Goal: Task Accomplishment & Management: Complete application form

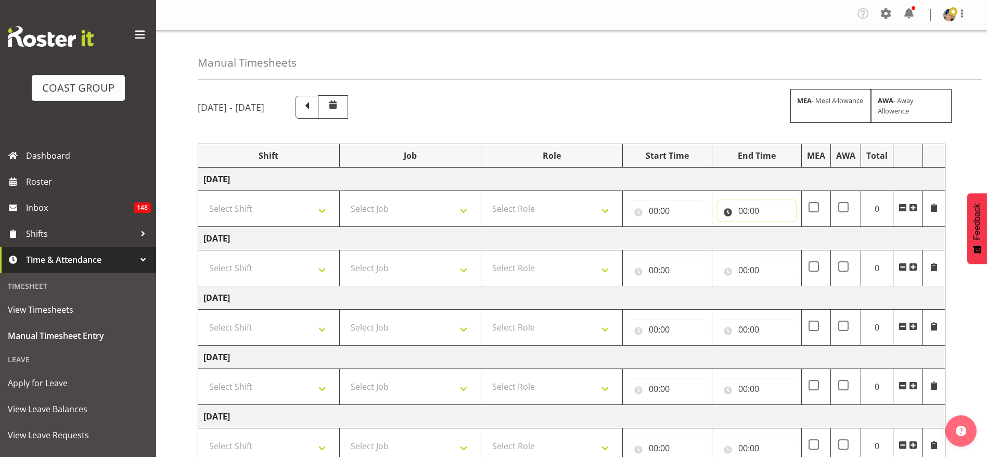
click at [742, 208] on input "00:00" at bounding box center [757, 210] width 79 height 21
click at [786, 229] on select "00 01 02 03 04 05 06 07 08 09 10 11 12 13 14 15 16 17 18 19 20 21 22 23" at bounding box center [788, 237] width 23 height 21
select select "18"
click at [777, 227] on select "00 01 02 03 04 05 06 07 08 09 10 11 12 13 14 15 16 17 18 19 20 21 22 23" at bounding box center [788, 237] width 23 height 21
type input "18:00"
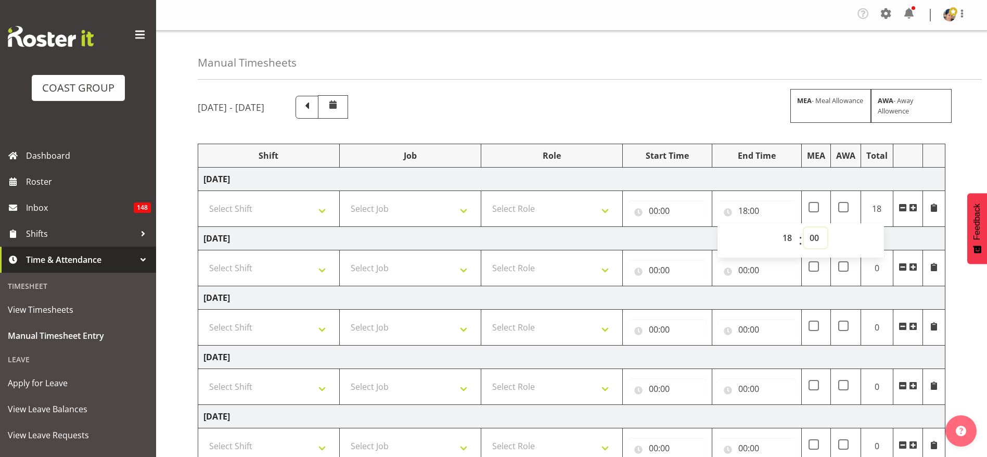
click at [815, 236] on select "00 01 02 03 04 05 06 07 08 09 10 11 12 13 14 15 16 17 18 19 20 21 22 23 24 25 2…" at bounding box center [815, 237] width 23 height 21
select select "30"
click at [804, 227] on select "00 01 02 03 04 05 06 07 08 09 10 11 12 13 14 15 16 17 18 19 20 21 22 23 24 25 2…" at bounding box center [815, 237] width 23 height 21
type input "18:30"
click at [664, 208] on input "00:00" at bounding box center [667, 210] width 79 height 21
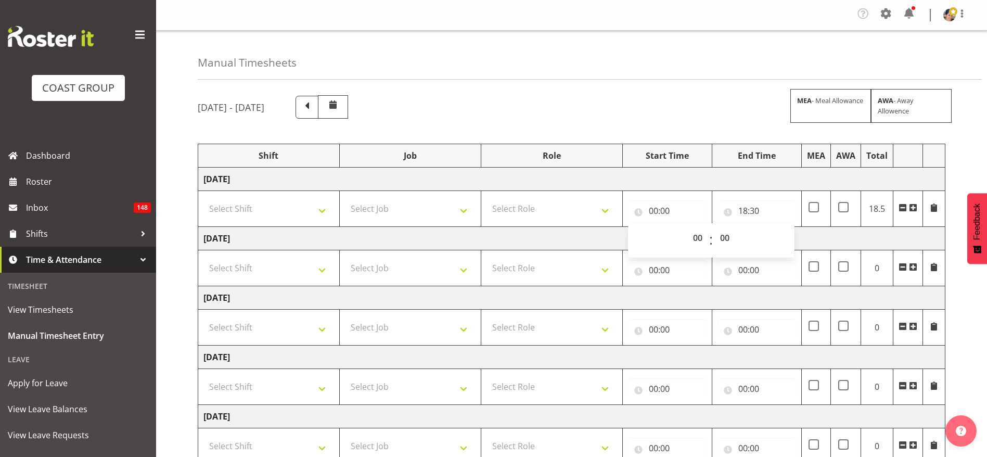
drag, startPoint x: 684, startPoint y: 237, endPoint x: 690, endPoint y: 238, distance: 5.9
click at [685, 237] on div "00 01 02 03 04 05 06 07 08 09 10 11 12 13 14 15 16 17 18 19 20 21 22 23 : 00 01…" at bounding box center [711, 240] width 167 height 26
click at [697, 239] on select "00 01 02 03 04 05 06 07 08 09 10 11 12 13 14 15 16 17 18 19 20 21 22 23" at bounding box center [698, 237] width 23 height 21
select select "8"
click at [687, 227] on select "00 01 02 03 04 05 06 07 08 09 10 11 12 13 14 15 16 17 18 19 20 21 22 23" at bounding box center [698, 237] width 23 height 21
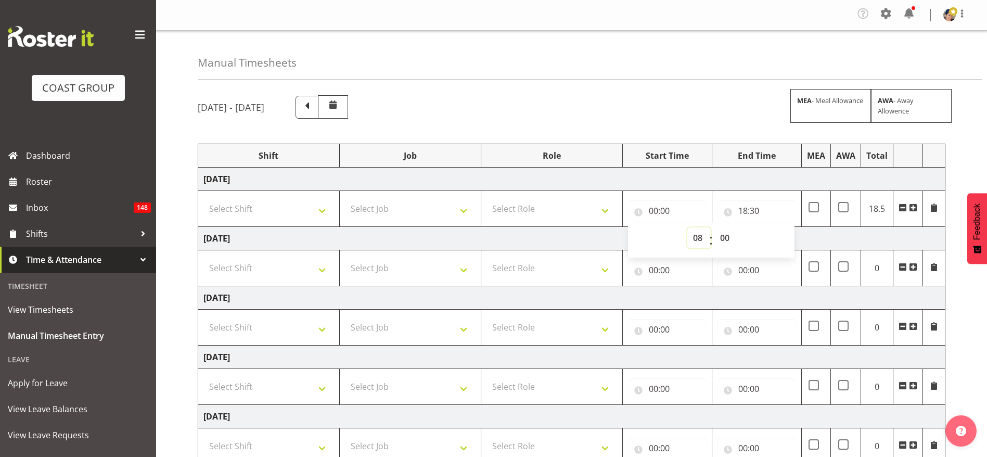
type input "08:00"
click at [257, 212] on select "Select Shift Break AHICE Break ATSNZ Break All Blacks casual Break Arts [PERSON…" at bounding box center [268, 208] width 131 height 21
select select "1404"
click at [203, 198] on select "Select Shift Break AHICE Break ATSNZ Break All Blacks casual Break Arts [PERSON…" at bounding box center [268, 208] width 131 height 21
click at [418, 210] on select "Select Job 1 Carlton Events 1 [PERSON_NAME][GEOGRAPHIC_DATA] 1 [PERSON_NAME][GE…" at bounding box center [410, 208] width 131 height 21
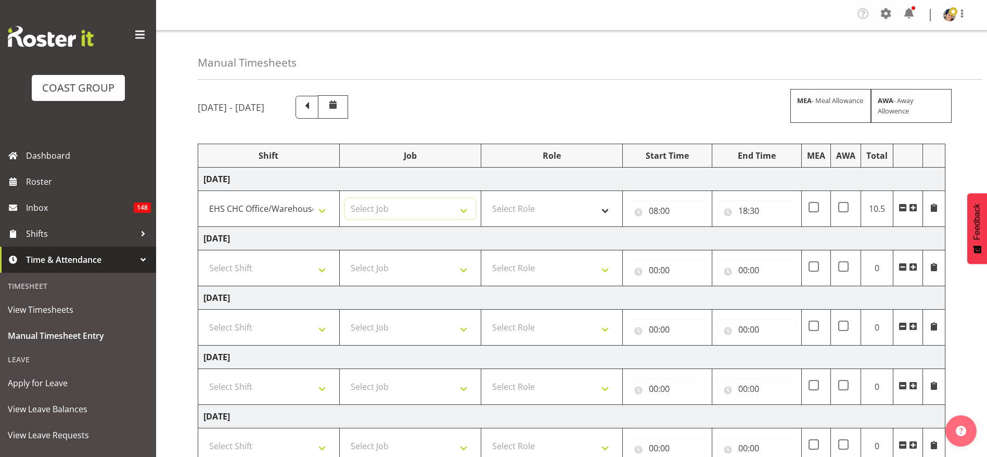
select select "69"
click at [345, 198] on select "Select Job 1 Carlton Events 1 [PERSON_NAME][GEOGRAPHIC_DATA] 1 [PERSON_NAME][GE…" at bounding box center [410, 208] width 131 height 21
click at [571, 211] on select "Select Role ACCOUNT MANAGER Account Manager" at bounding box center [552, 208] width 131 height 21
select select "37"
click at [487, 198] on select "Select Role ACCOUNT MANAGER Account Manager" at bounding box center [552, 208] width 131 height 21
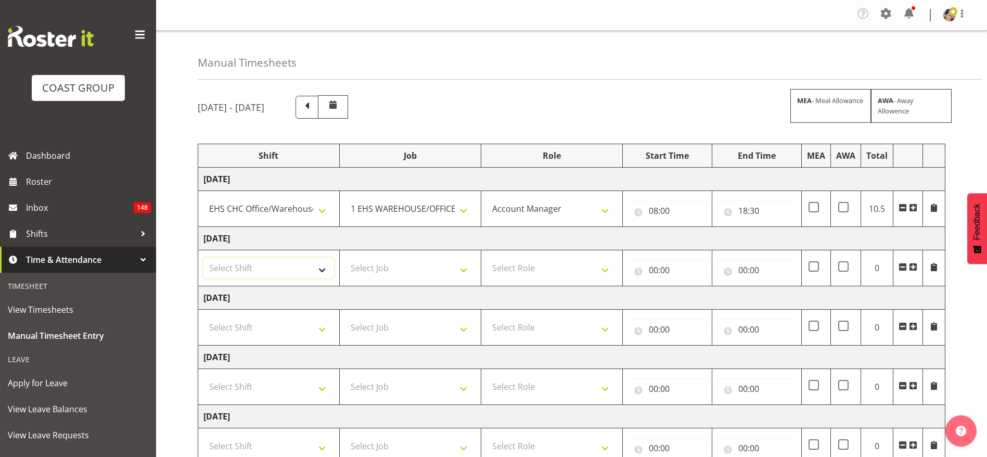
click at [258, 264] on select "Select Shift Break AHICE Break ATSNZ Break All Blacks casual Break Arts [PERSON…" at bounding box center [268, 268] width 131 height 21
select select "1404"
click at [203, 258] on select "Select Shift Break AHICE Break ATSNZ Break All Blacks casual Break Arts [PERSON…" at bounding box center [268, 268] width 131 height 21
click at [387, 264] on select "Select Job 1 Carlton Events 1 [PERSON_NAME][GEOGRAPHIC_DATA] 1 [PERSON_NAME][GE…" at bounding box center [410, 268] width 131 height 21
select select "69"
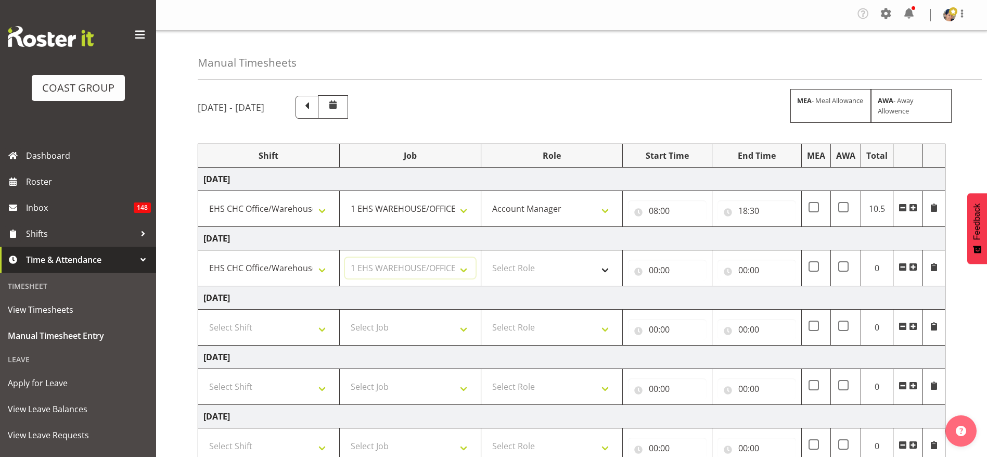
click at [345, 258] on select "Select Job 1 Carlton Events 1 [PERSON_NAME][GEOGRAPHIC_DATA] 1 [PERSON_NAME][GE…" at bounding box center [410, 268] width 131 height 21
click at [667, 211] on input "08:00" at bounding box center [667, 210] width 79 height 21
click at [542, 273] on select "Select Role ACCOUNT MANAGER Account Manager" at bounding box center [552, 268] width 131 height 21
select select "37"
click at [487, 258] on select "Select Role ACCOUNT MANAGER Account Manager" at bounding box center [552, 268] width 131 height 21
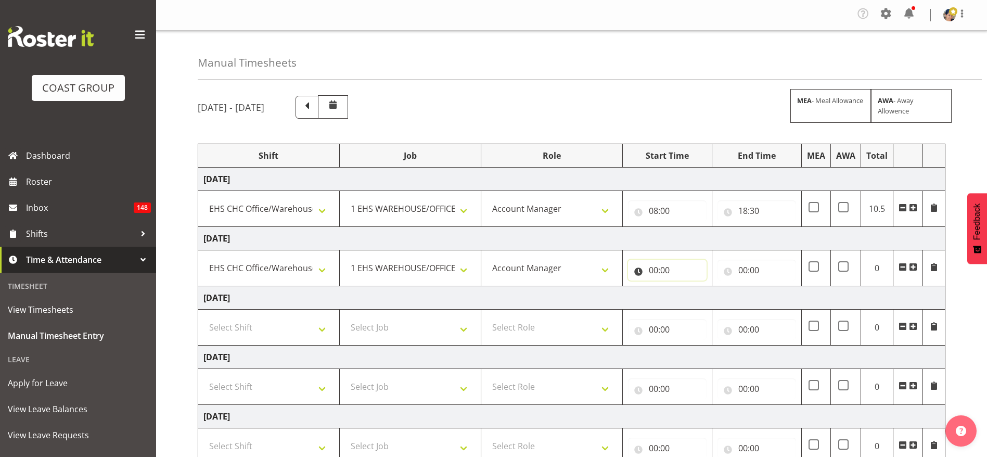
click at [666, 265] on input "00:00" at bounding box center [667, 270] width 79 height 21
click at [702, 296] on select "00 01 02 03 04 05 06 07 08 09 10 11 12 13 14 15 16 17 18 19 20 21 22 23" at bounding box center [698, 297] width 23 height 21
select select "8"
click at [687, 287] on select "00 01 02 03 04 05 06 07 08 09 10 11 12 13 14 15 16 17 18 19 20 21 22 23" at bounding box center [698, 297] width 23 height 21
type input "08:00"
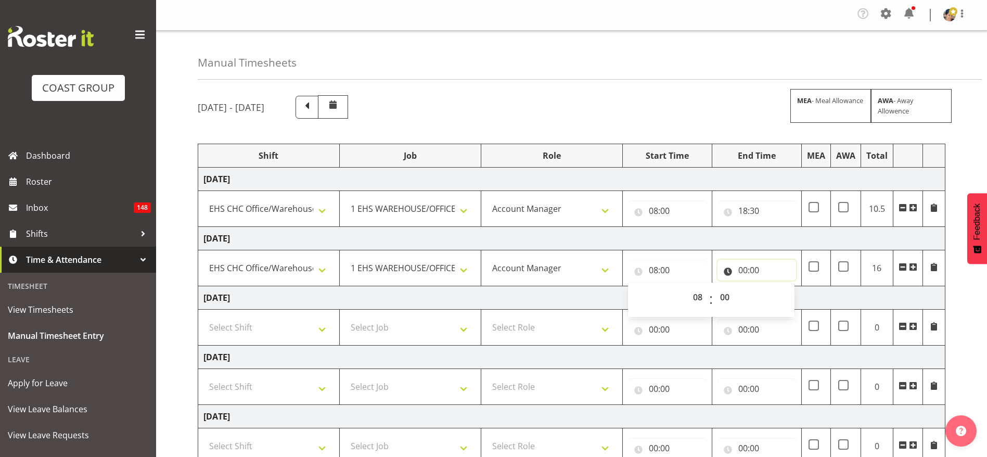
click at [750, 270] on input "00:00" at bounding box center [757, 270] width 79 height 21
click at [788, 300] on select "00 01 02 03 04 05 06 07 08 09 10 11 12 13 14 15 16 17 18 19 20 21 22 23" at bounding box center [788, 297] width 23 height 21
select select "17"
click at [777, 287] on select "00 01 02 03 04 05 06 07 08 09 10 11 12 13 14 15 16 17 18 19 20 21 22 23" at bounding box center [788, 297] width 23 height 21
type input "17:00"
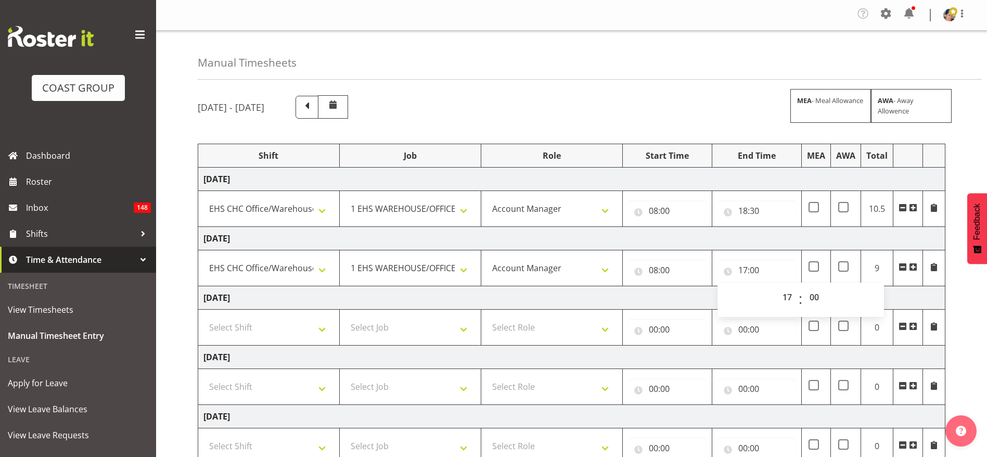
click at [598, 146] on th "Role" at bounding box center [552, 155] width 142 height 23
click at [250, 331] on select "Select Shift Break AHICE Break ATSNZ Break All Blacks casual Break Arts [PERSON…" at bounding box center [268, 327] width 131 height 21
select select "1404"
click at [203, 317] on select "Select Shift Break AHICE Break ATSNZ Break All Blacks casual Break Arts [PERSON…" at bounding box center [268, 327] width 131 height 21
click at [378, 317] on select "Select Job 1 Carlton Events 1 [PERSON_NAME][GEOGRAPHIC_DATA] 1 [PERSON_NAME][GE…" at bounding box center [410, 327] width 131 height 21
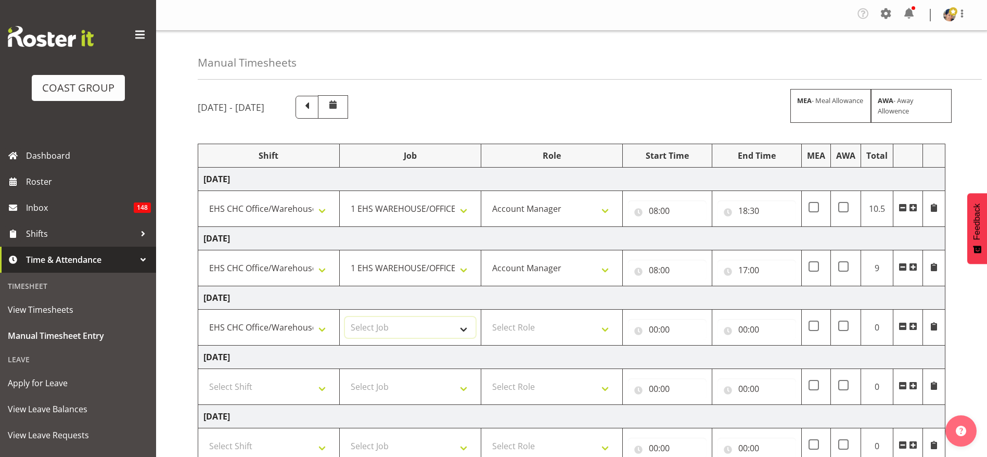
select select "69"
click at [345, 317] on select "Select Job 1 Carlton Events 1 [PERSON_NAME][GEOGRAPHIC_DATA] 1 [PERSON_NAME][GE…" at bounding box center [410, 327] width 131 height 21
click at [533, 322] on select "Select Role ACCOUNT MANAGER Account Manager" at bounding box center [552, 327] width 131 height 21
select select "37"
click at [487, 317] on select "Select Role ACCOUNT MANAGER Account Manager" at bounding box center [552, 327] width 131 height 21
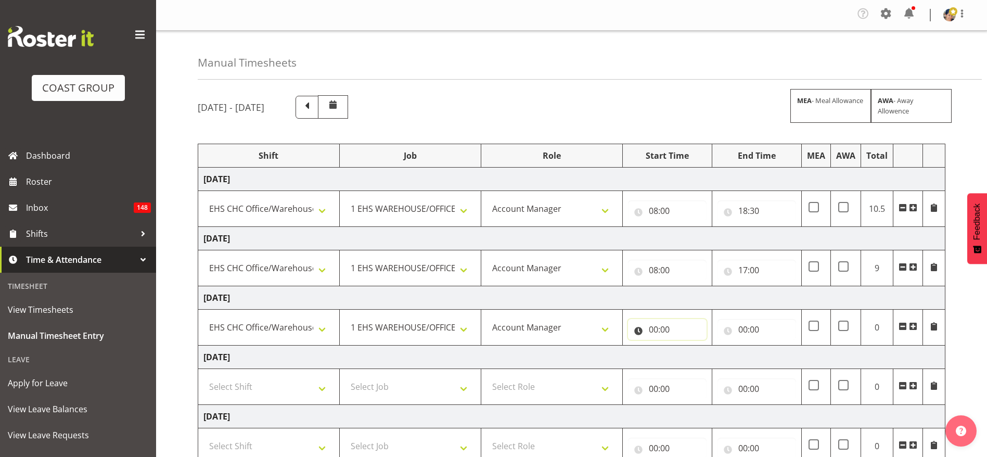
click at [651, 328] on input "00:00" at bounding box center [667, 329] width 79 height 21
click at [702, 356] on select "00 01 02 03 04 05 06 07 08 09 10 11 12 13 14 15 16 17 18 19 20 21 22 23" at bounding box center [698, 356] width 23 height 21
select select "8"
click at [687, 346] on select "00 01 02 03 04 05 06 07 08 09 10 11 12 13 14 15 16 17 18 19 20 21 22 23" at bounding box center [698, 356] width 23 height 21
type input "08:00"
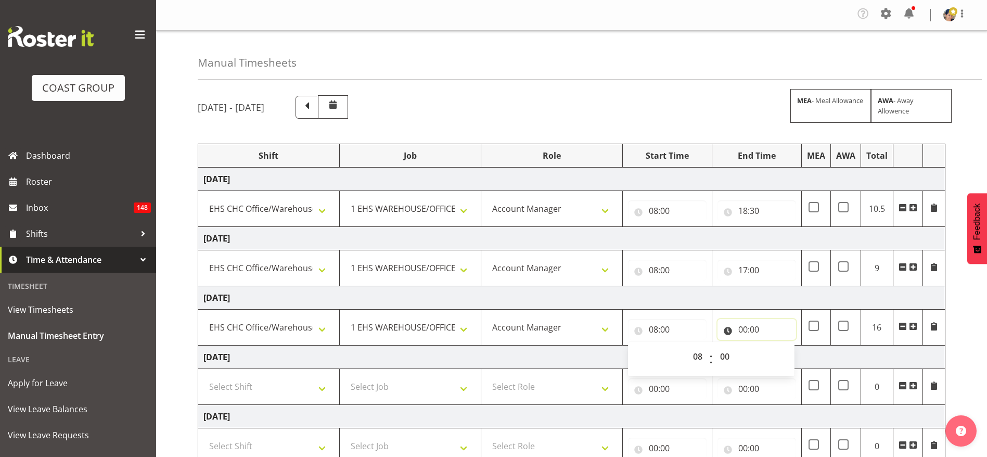
click at [750, 334] on input "00:00" at bounding box center [757, 329] width 79 height 21
click at [781, 349] on select "00 01 02 03 04 05 06 07 08 09 10 11 12 13 14 15 16 17 18 19 20 21 22 23" at bounding box center [788, 356] width 23 height 21
select select "16"
click at [777, 346] on select "00 01 02 03 04 05 06 07 08 09 10 11 12 13 14 15 16 17 18 19 20 21 22 23" at bounding box center [788, 356] width 23 height 21
type input "16:00"
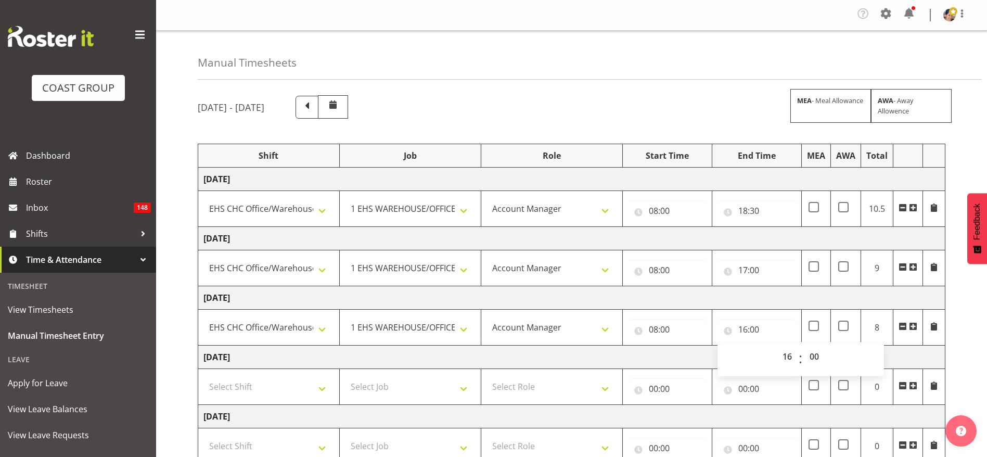
click at [721, 236] on td "[DATE]" at bounding box center [571, 238] width 747 height 23
click at [257, 387] on select "Select Shift Break AHICE Break ATSNZ Break All Blacks casual Break Arts [PERSON…" at bounding box center [268, 386] width 131 height 21
select select "1404"
click at [381, 383] on select "Select Job 1 Carlton Events 1 [PERSON_NAME][GEOGRAPHIC_DATA] 1 [PERSON_NAME][GE…" at bounding box center [410, 386] width 131 height 21
select select "9201"
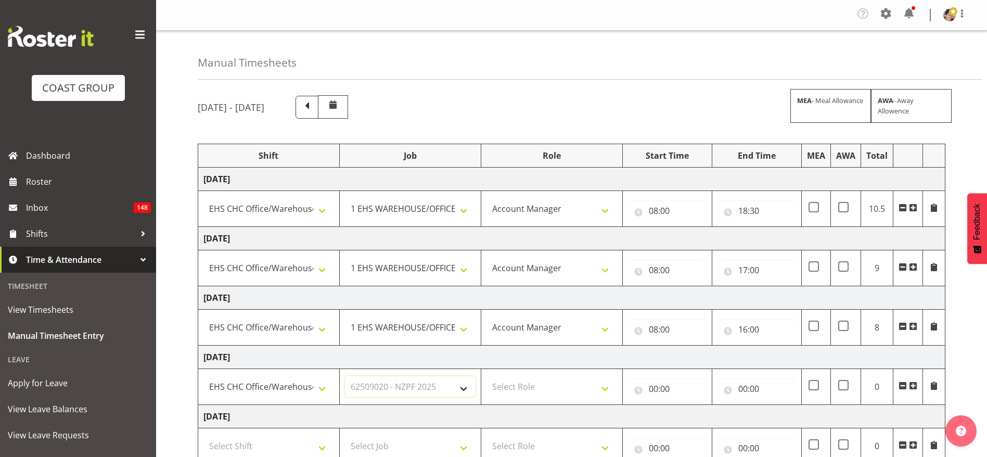
click at [345, 376] on select "Select Job 1 Carlton Events 1 [PERSON_NAME][GEOGRAPHIC_DATA] 1 [PERSON_NAME][GE…" at bounding box center [410, 386] width 131 height 21
click at [533, 388] on select "Select Role ACCOUNT MANAGER Account Manager" at bounding box center [552, 386] width 131 height 21
select select "37"
click at [487, 376] on select "Select Role ACCOUNT MANAGER Account Manager" at bounding box center [552, 386] width 131 height 21
click at [650, 383] on input "00:00" at bounding box center [667, 388] width 79 height 21
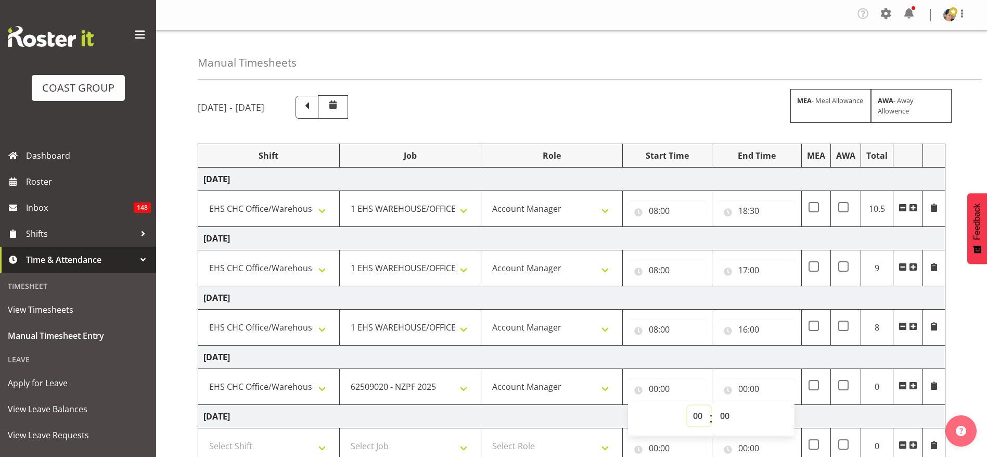
click at [695, 413] on select "00 01 02 03 04 05 06 07 08 09 10 11 12 13 14 15 16 17 18 19 20 21 22 23" at bounding box center [698, 415] width 23 height 21
select select "7"
click at [687, 405] on select "00 01 02 03 04 05 06 07 08 09 10 11 12 13 14 15 16 17 18 19 20 21 22 23" at bounding box center [698, 415] width 23 height 21
type input "07:00"
click at [724, 414] on select "00 01 02 03 04 05 06 07 08 09 10 11 12 13 14 15 16 17 18 19 20 21 22 23 24 25 2…" at bounding box center [725, 415] width 23 height 21
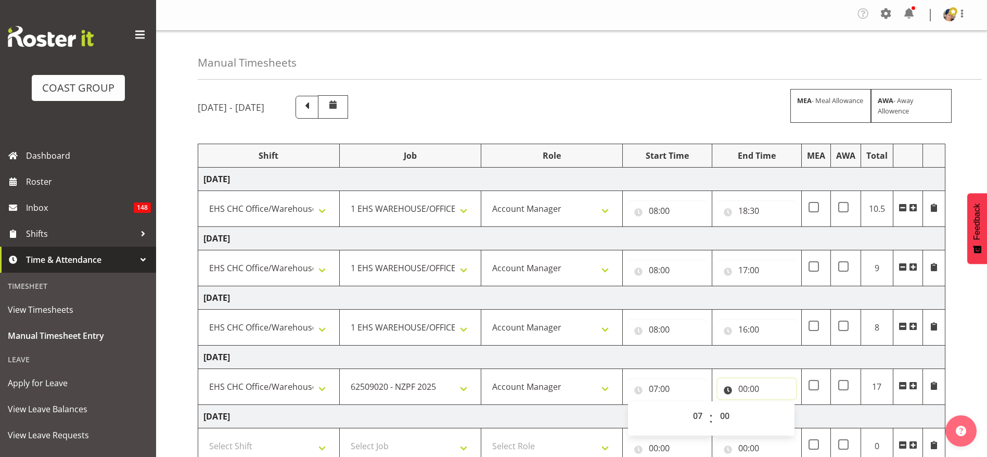
click at [756, 390] on input "00:00" at bounding box center [757, 388] width 79 height 21
click at [787, 410] on select "00 01 02 03 04 05 06 07 08 09 10 11 12 13 14 15 16 17 18 19 20 21 22 23" at bounding box center [788, 415] width 23 height 21
select select "17"
click at [777, 405] on select "00 01 02 03 04 05 06 07 08 09 10 11 12 13 14 15 16 17 18 19 20 21 22 23" at bounding box center [788, 415] width 23 height 21
type input "17:00"
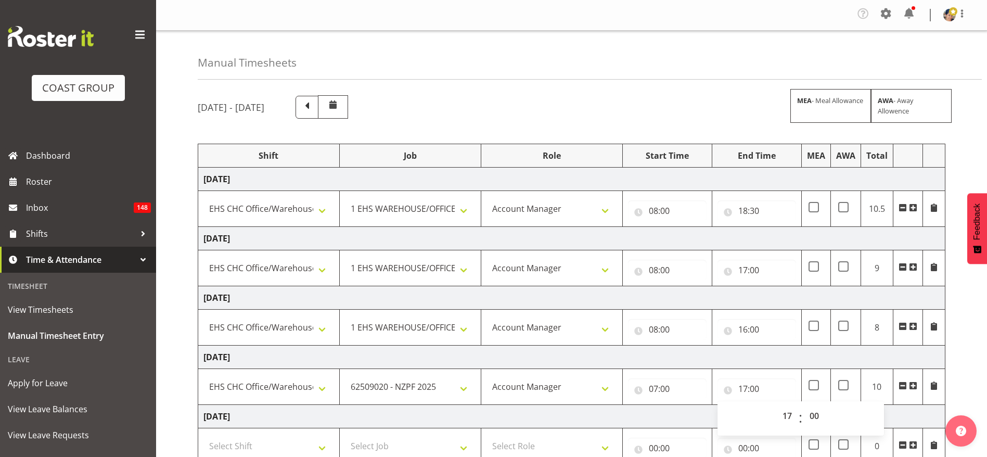
click at [690, 352] on td "[DATE]" at bounding box center [571, 357] width 747 height 23
click at [844, 381] on span at bounding box center [843, 385] width 10 height 10
click at [844, 382] on input "checkbox" at bounding box center [841, 385] width 7 height 7
checkbox input "true"
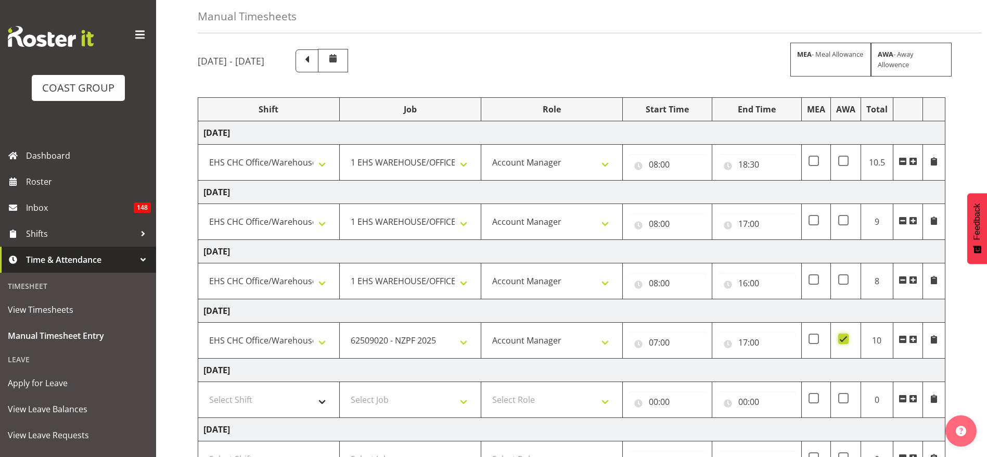
scroll to position [78, 0]
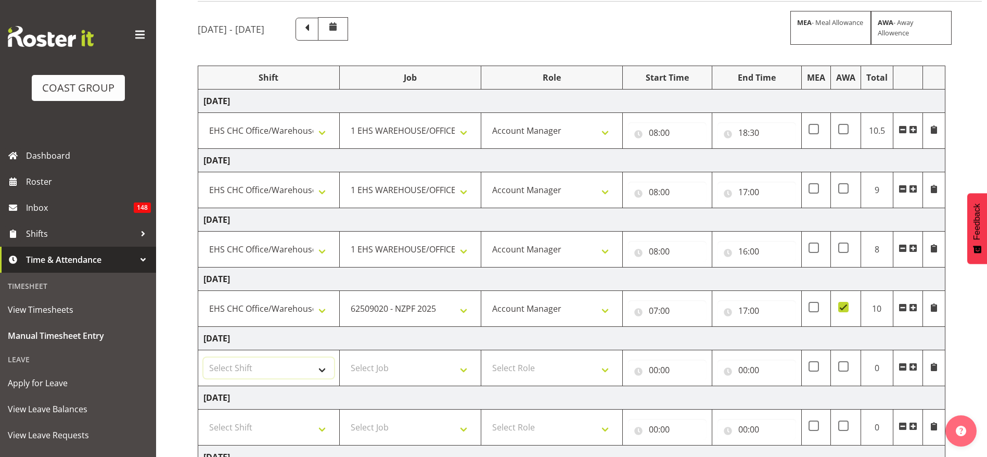
click at [260, 367] on select "Select Shift Break AHICE Break ATSNZ Break All Blacks casual Break Arts [PERSON…" at bounding box center [268, 367] width 131 height 21
select select "1404"
click at [203, 357] on select "Select Shift Break AHICE Break ATSNZ Break All Blacks casual Break Arts [PERSON…" at bounding box center [268, 367] width 131 height 21
click at [381, 366] on select "Select Job 1 Carlton Events 1 [PERSON_NAME][GEOGRAPHIC_DATA] 1 [PERSON_NAME][GE…" at bounding box center [410, 367] width 131 height 21
select select "9201"
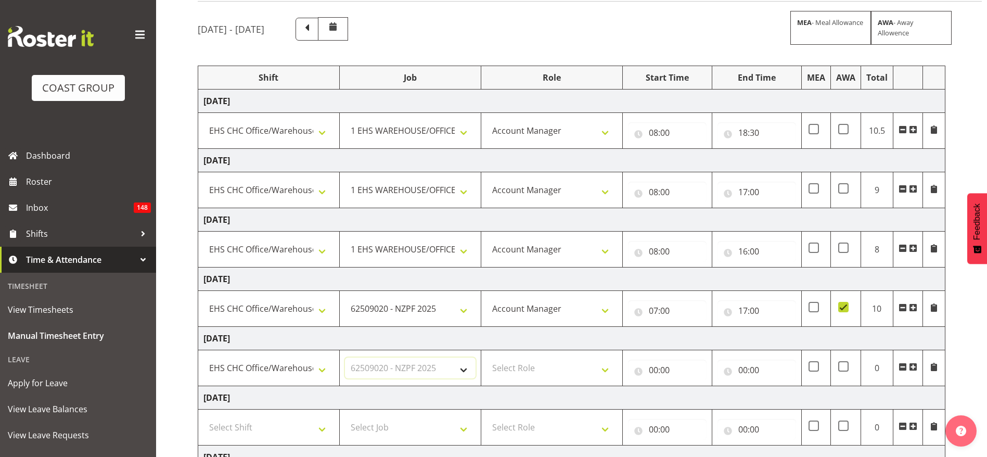
click at [345, 357] on select "Select Job 1 Carlton Events 1 [PERSON_NAME][GEOGRAPHIC_DATA] 1 [PERSON_NAME][GE…" at bounding box center [410, 367] width 131 height 21
click at [537, 372] on select "Select Role ACCOUNT MANAGER Account Manager" at bounding box center [552, 367] width 131 height 21
select select "37"
click at [487, 357] on select "Select Role ACCOUNT MANAGER Account Manager" at bounding box center [552, 367] width 131 height 21
click at [659, 366] on input "00:00" at bounding box center [667, 370] width 79 height 21
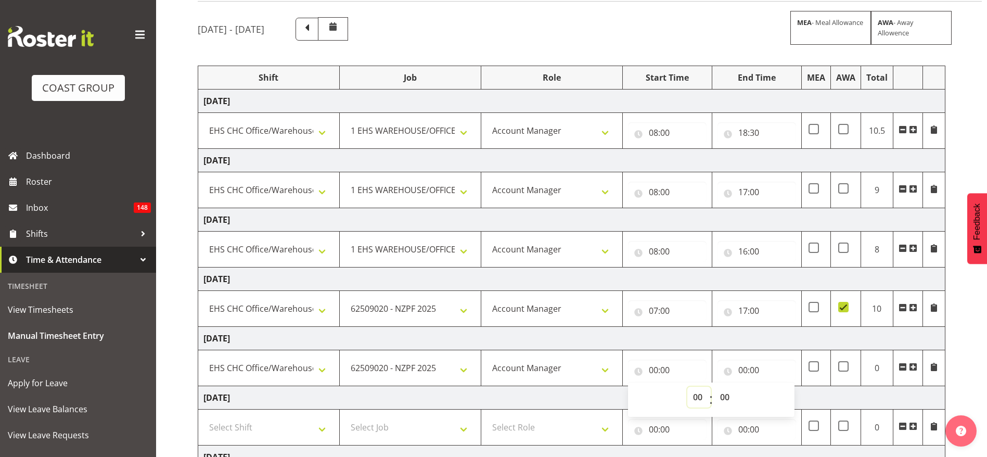
click at [694, 393] on select "00 01 02 03 04 05 06 07 08 09 10 11 12 13 14 15 16 17 18 19 20 21 22 23" at bounding box center [698, 397] width 23 height 21
select select "7"
click at [687, 387] on select "00 01 02 03 04 05 06 07 08 09 10 11 12 13 14 15 16 17 18 19 20 21 22 23" at bounding box center [698, 397] width 23 height 21
type input "07:00"
click at [746, 367] on input "00:00" at bounding box center [757, 370] width 79 height 21
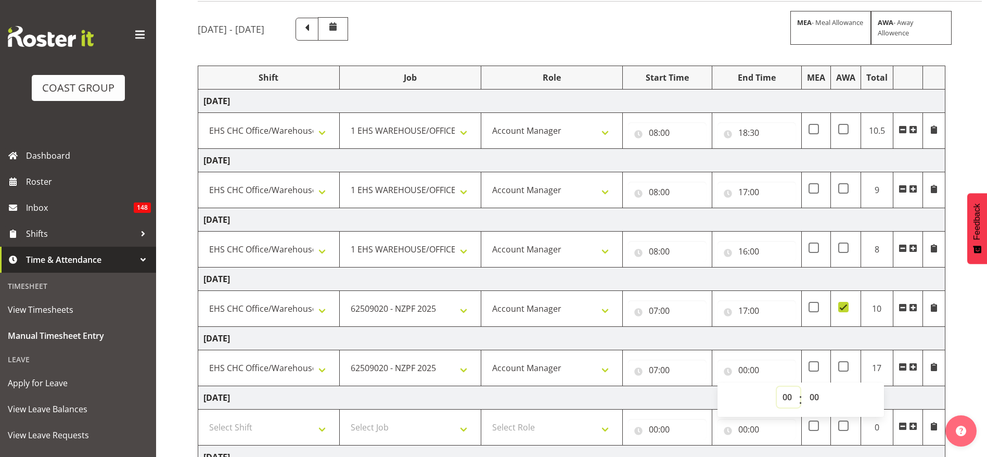
click at [788, 395] on select "00 01 02 03 04 05 06 07 08 09 10 11 12 13 14 15 16 17 18 19 20 21 22 23" at bounding box center [788, 397] width 23 height 21
select select "20"
click at [777, 387] on select "00 01 02 03 04 05 06 07 08 09 10 11 12 13 14 15 16 17 18 19 20 21 22 23" at bounding box center [788, 397] width 23 height 21
type input "20:00"
click at [698, 329] on td "[DATE]" at bounding box center [571, 338] width 747 height 23
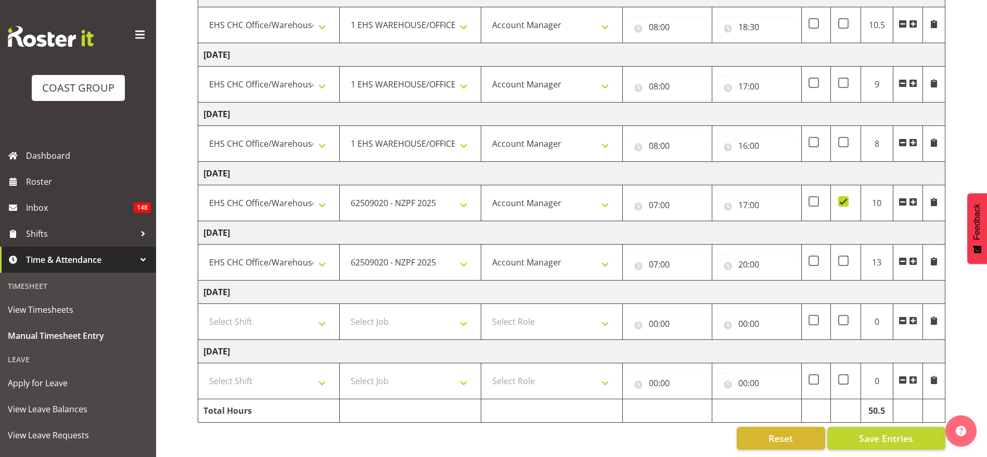
scroll to position [196, 0]
click at [275, 313] on select "Select Shift Break AHICE Break ATSNZ Break All Blacks casual Break Arts [PERSON…" at bounding box center [268, 321] width 131 height 21
select select "1404"
click at [203, 311] on select "Select Shift Break AHICE Break ATSNZ Break All Blacks casual Break Arts [PERSON…" at bounding box center [268, 321] width 131 height 21
click at [368, 313] on select "Select Job 1 Carlton Events 1 [PERSON_NAME][GEOGRAPHIC_DATA] 1 [PERSON_NAME][GE…" at bounding box center [410, 321] width 131 height 21
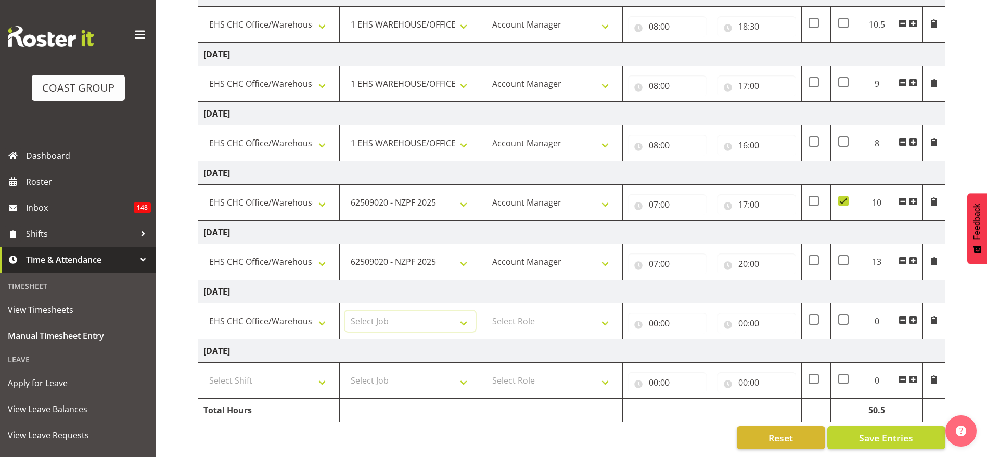
select select "9202"
click at [345, 311] on select "Select Job 1 Carlton Events 1 [PERSON_NAME][GEOGRAPHIC_DATA] 1 [PERSON_NAME][GE…" at bounding box center [410, 321] width 131 height 21
click at [542, 311] on select "Select Role ACCOUNT MANAGER Account Manager" at bounding box center [552, 321] width 131 height 21
select select "37"
click at [487, 311] on select "Select Role ACCOUNT MANAGER Account Manager" at bounding box center [552, 321] width 131 height 21
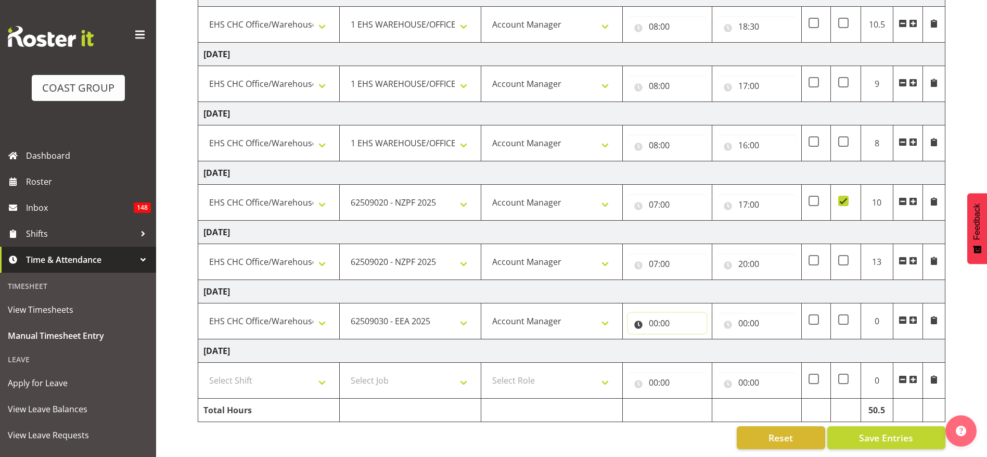
click at [659, 313] on input "00:00" at bounding box center [667, 323] width 79 height 21
click at [695, 340] on select "00 01 02 03 04 05 06 07 08 09 10 11 12 13 14 15 16 17 18 19 20 21 22 23" at bounding box center [698, 350] width 23 height 21
select select "7"
click at [687, 340] on select "00 01 02 03 04 05 06 07 08 09 10 11 12 13 14 15 16 17 18 19 20 21 22 23" at bounding box center [698, 350] width 23 height 21
type input "07:00"
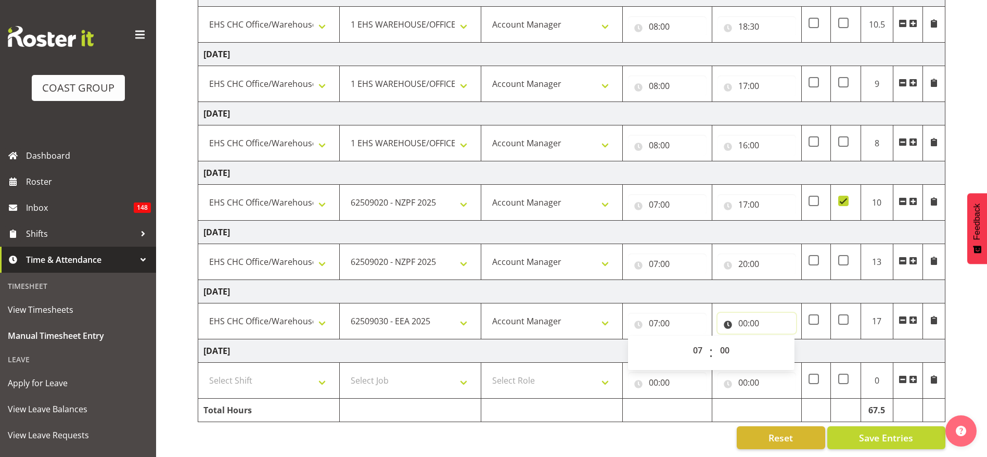
click at [749, 313] on input "00:00" at bounding box center [757, 323] width 79 height 21
click at [785, 340] on select "00 01 02 03 04 05 06 07 08 09 10 11 12 13 14 15 16 17 18 19 20 21 22 23" at bounding box center [788, 350] width 23 height 21
select select "18"
click at [777, 340] on select "00 01 02 03 04 05 06 07 08 09 10 11 12 13 14 15 16 17 18 19 20 21 22 23" at bounding box center [788, 350] width 23 height 21
type input "18:00"
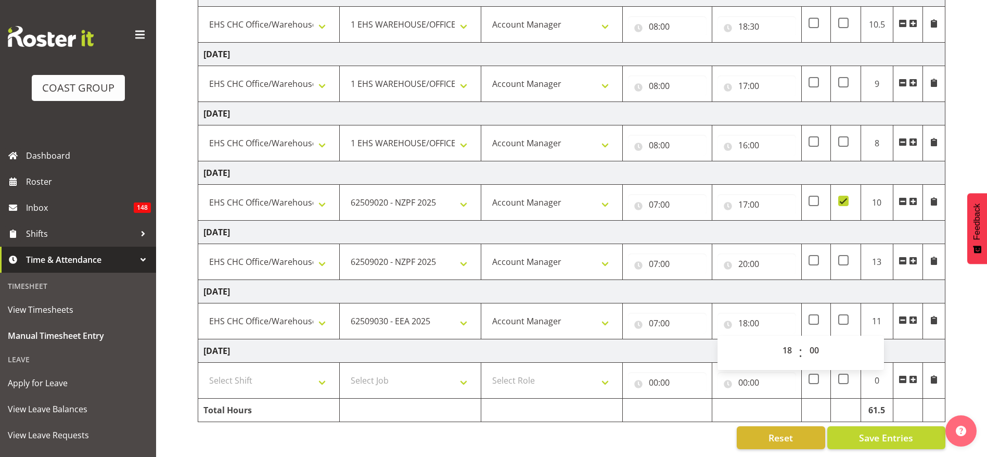
click at [762, 286] on td "[DATE]" at bounding box center [571, 291] width 747 height 23
click at [749, 313] on input "18:00" at bounding box center [757, 323] width 79 height 21
click at [786, 340] on select "00 01 02 03 04 05 06 07 08 09 10 11 12 13 14 15 16 17 18 19 20 21 22 23" at bounding box center [788, 350] width 23 height 21
select select "10"
click at [777, 340] on select "00 01 02 03 04 05 06 07 08 09 10 11 12 13 14 15 16 17 18 19 20 21 22 23" at bounding box center [788, 350] width 23 height 21
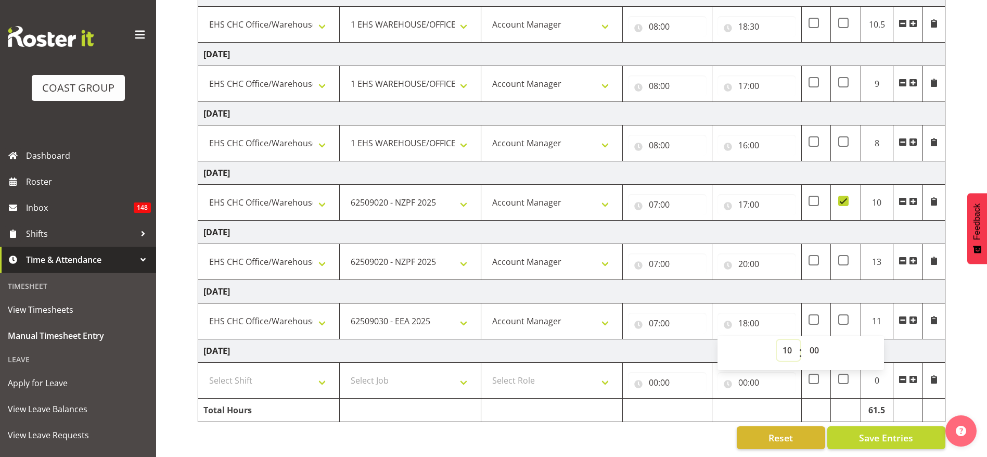
type input "10:00"
click at [776, 280] on td "[DATE]" at bounding box center [571, 291] width 747 height 23
click at [916, 316] on span at bounding box center [913, 320] width 8 height 8
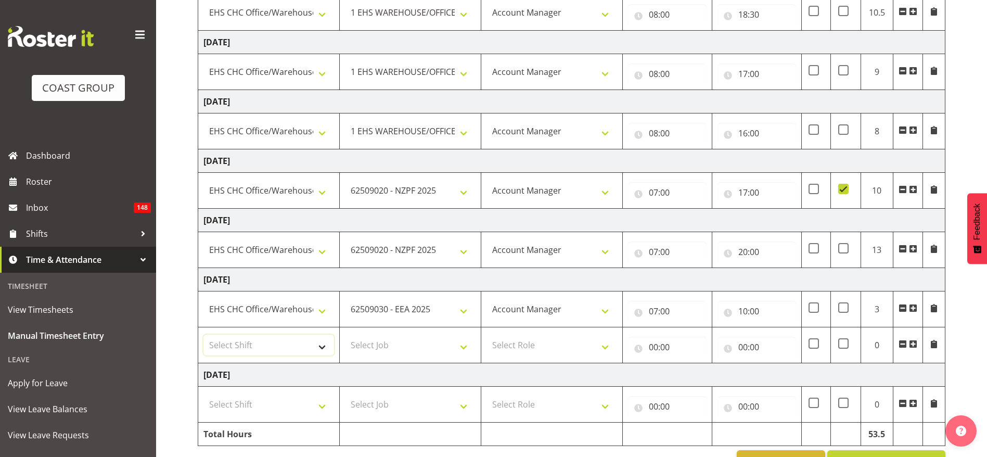
click at [295, 345] on select "Select Shift Break AHICE Break ATSNZ Break All Blacks casual Break Arts [PERSON…" at bounding box center [268, 345] width 131 height 21
select select "1404"
click at [203, 335] on select "Select Shift Break AHICE Break ATSNZ Break All Blacks casual Break Arts [PERSON…" at bounding box center [268, 345] width 131 height 21
click at [407, 344] on select "Select Job 1 Carlton Events 1 [PERSON_NAME][GEOGRAPHIC_DATA] 1 [PERSON_NAME][GE…" at bounding box center [410, 345] width 131 height 21
select select "69"
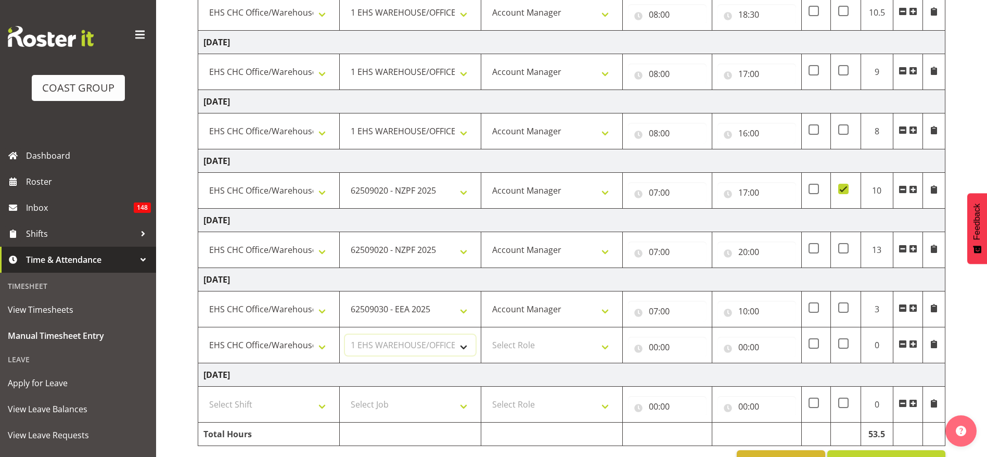
click at [345, 335] on select "Select Job 1 Carlton Events 1 [PERSON_NAME][GEOGRAPHIC_DATA] 1 [PERSON_NAME][GE…" at bounding box center [410, 345] width 131 height 21
click at [562, 349] on select "Select Role ACCOUNT MANAGER Account Manager" at bounding box center [552, 345] width 131 height 21
select select "37"
click at [487, 335] on select "Select Role ACCOUNT MANAGER Account Manager" at bounding box center [552, 345] width 131 height 21
click at [655, 344] on input "00:00" at bounding box center [667, 347] width 79 height 21
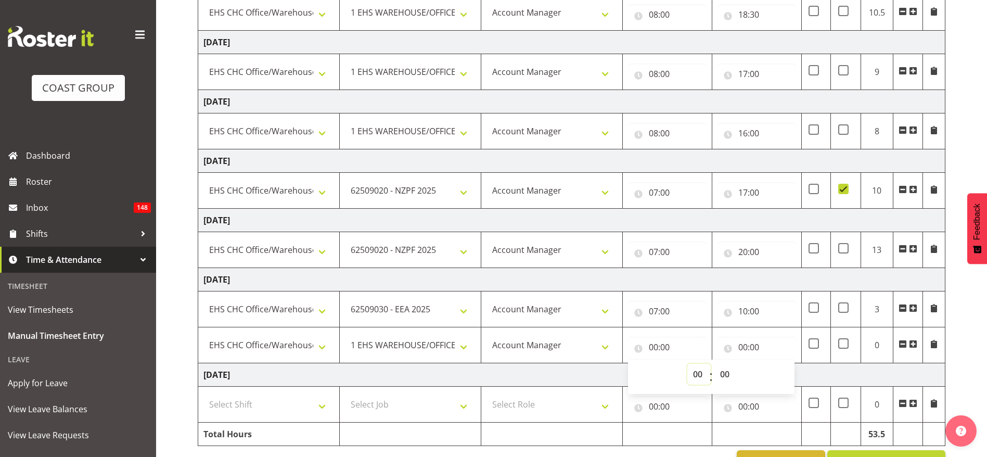
click at [701, 372] on select "00 01 02 03 04 05 06 07 08 09 10 11 12 13 14 15 16 17 18 19 20 21 22 23" at bounding box center [698, 374] width 23 height 21
select select "10"
click at [687, 364] on select "00 01 02 03 04 05 06 07 08 09 10 11 12 13 14 15 16 17 18 19 20 21 22 23" at bounding box center [698, 374] width 23 height 21
type input "10:00"
click at [751, 354] on input "00:00" at bounding box center [757, 347] width 79 height 21
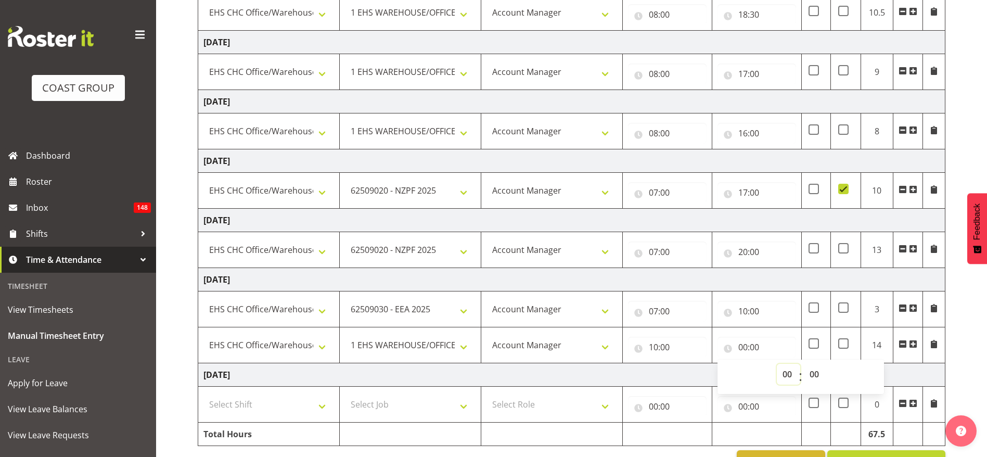
click at [784, 367] on select "00 01 02 03 04 05 06 07 08 09 10 11 12 13 14 15 16 17 18 19 20 21 22 23" at bounding box center [788, 374] width 23 height 21
select select "19"
click at [777, 364] on select "00 01 02 03 04 05 06 07 08 09 10 11 12 13 14 15 16 17 18 19 20 21 22 23" at bounding box center [788, 374] width 23 height 21
type input "19:00"
drag, startPoint x: 759, startPoint y: 269, endPoint x: 778, endPoint y: 283, distance: 24.0
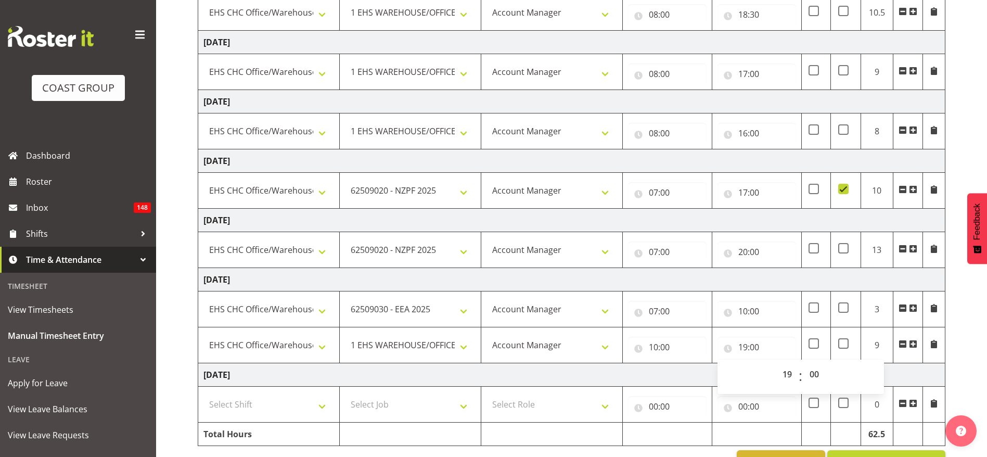
click at [759, 269] on td "[DATE]" at bounding box center [571, 279] width 747 height 23
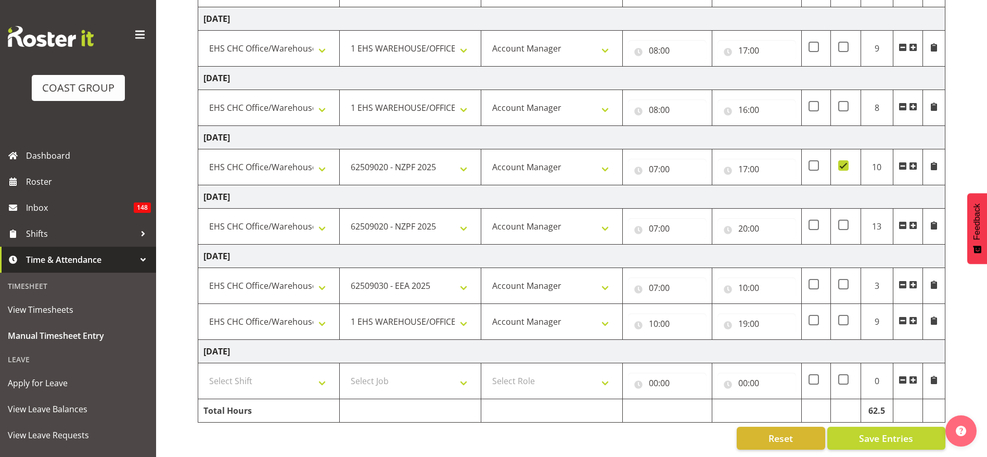
scroll to position [232, 0]
click at [873, 431] on span "Save Entries" at bounding box center [886, 438] width 54 height 14
click at [256, 370] on select "Select Shift Break AHICE Break ATSNZ Break All Blacks casual Break Arts [PERSON…" at bounding box center [268, 380] width 131 height 21
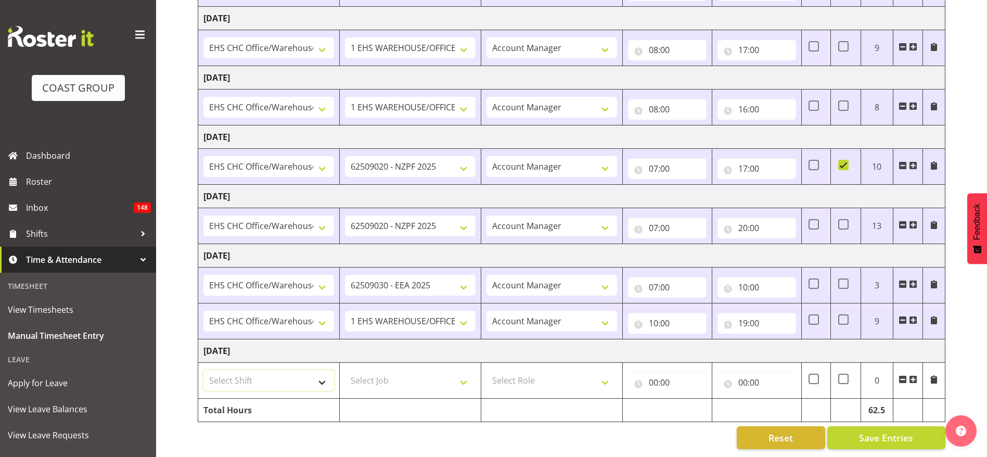
select select "1404"
click at [203, 370] on select "Select Shift Break AHICE Break ATSNZ Break All Blacks casual Break Arts [PERSON…" at bounding box center [268, 380] width 131 height 21
click at [389, 372] on select "Select Job 1 Carlton Events 1 [PERSON_NAME][GEOGRAPHIC_DATA] 1 [PERSON_NAME][GE…" at bounding box center [410, 380] width 131 height 21
select select "9202"
click at [345, 370] on select "Select Job 1 Carlton Events 1 [PERSON_NAME][GEOGRAPHIC_DATA] 1 [PERSON_NAME][GE…" at bounding box center [410, 380] width 131 height 21
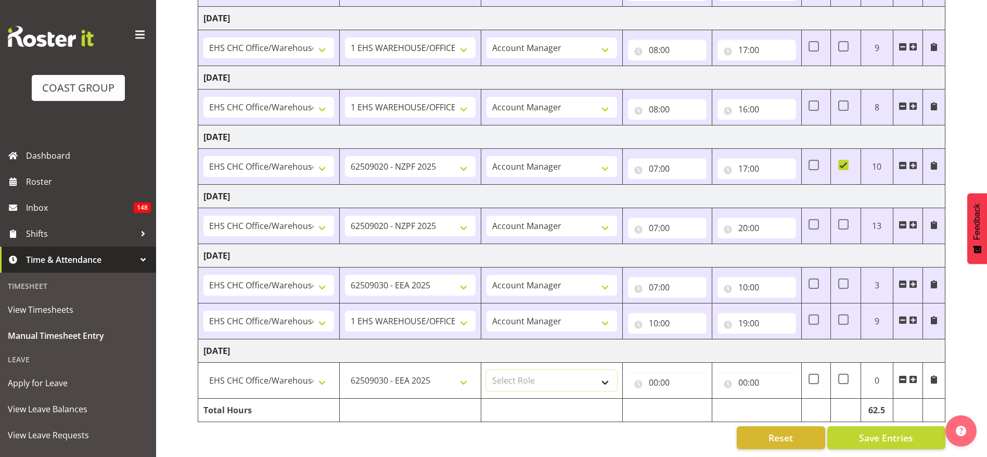
click at [529, 370] on select "Select Role ACCOUNT MANAGER Account Manager" at bounding box center [552, 380] width 131 height 21
select select "37"
click at [487, 370] on select "Select Role ACCOUNT MANAGER Account Manager" at bounding box center [552, 380] width 131 height 21
click at [657, 372] on input "00:00" at bounding box center [667, 382] width 79 height 21
click at [689, 399] on select "00 01 02 03 04 05 06 07 08 09 10 11 12 13 14 15 16 17 18 19 20 21 22 23" at bounding box center [698, 409] width 23 height 21
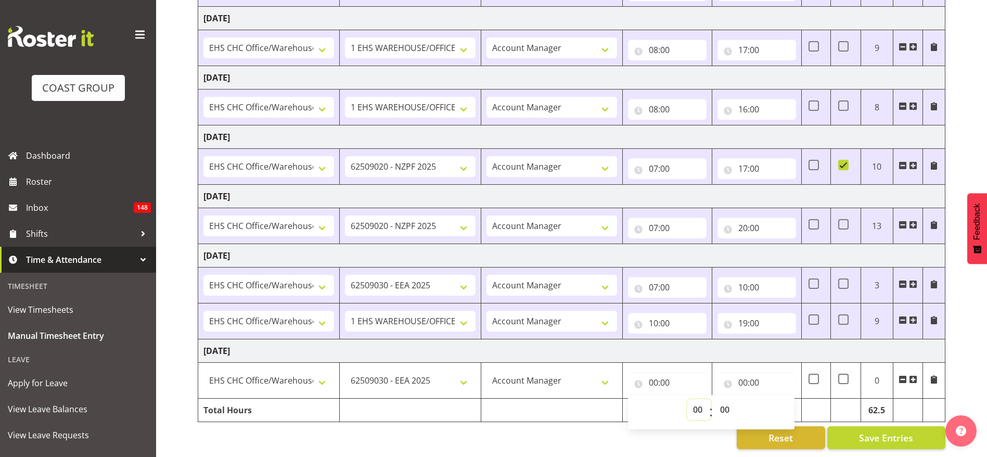
select select "7"
click at [687, 399] on select "00 01 02 03 04 05 06 07 08 09 10 11 12 13 14 15 16 17 18 19 20 21 22 23" at bounding box center [698, 409] width 23 height 21
type input "07:00"
click at [751, 372] on input "00:00" at bounding box center [757, 382] width 79 height 21
click at [792, 399] on select "00 01 02 03 04 05 06 07 08 09 10 11 12 13 14 15 16 17 18 19 20 21 22 23" at bounding box center [788, 409] width 23 height 21
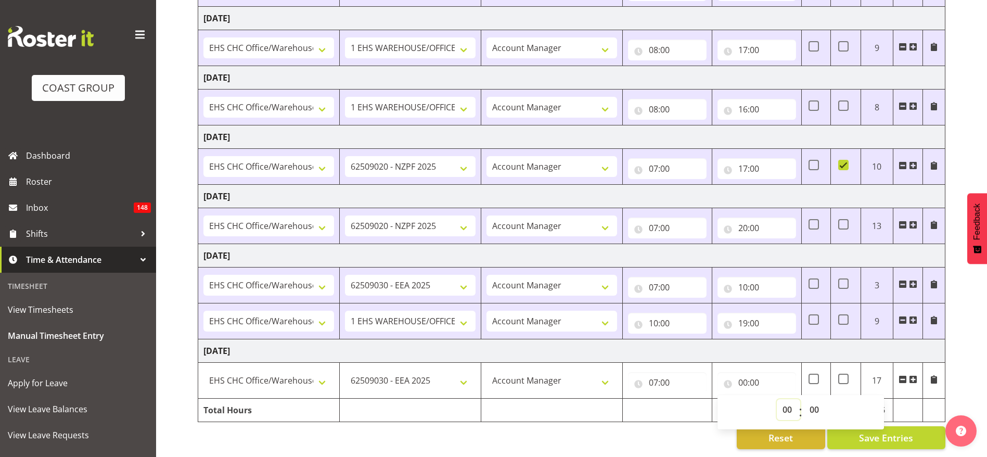
select select "18"
click at [777, 399] on select "00 01 02 03 04 05 06 07 08 09 10 11 12 13 14 15 16 17 18 19 20 21 22 23" at bounding box center [788, 409] width 23 height 21
type input "18:00"
click at [743, 339] on td "[DATE]" at bounding box center [571, 350] width 747 height 23
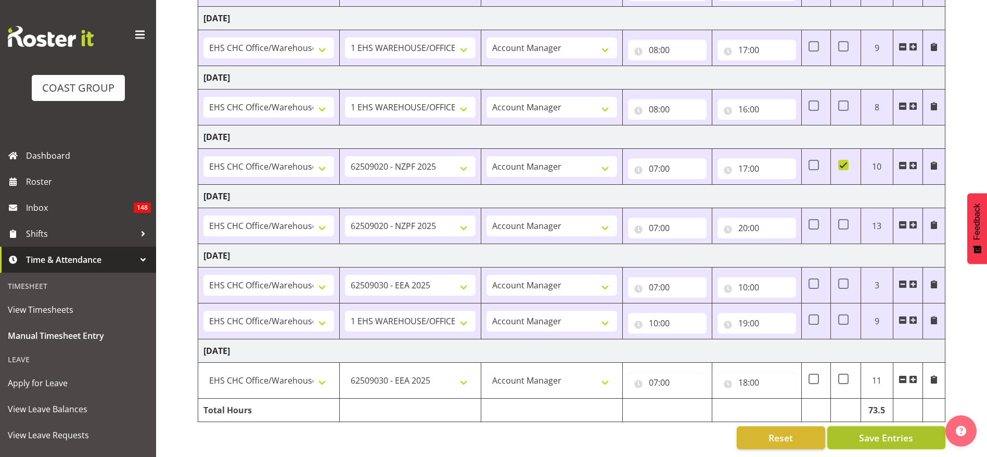
click at [878, 431] on span "Save Entries" at bounding box center [886, 438] width 54 height 14
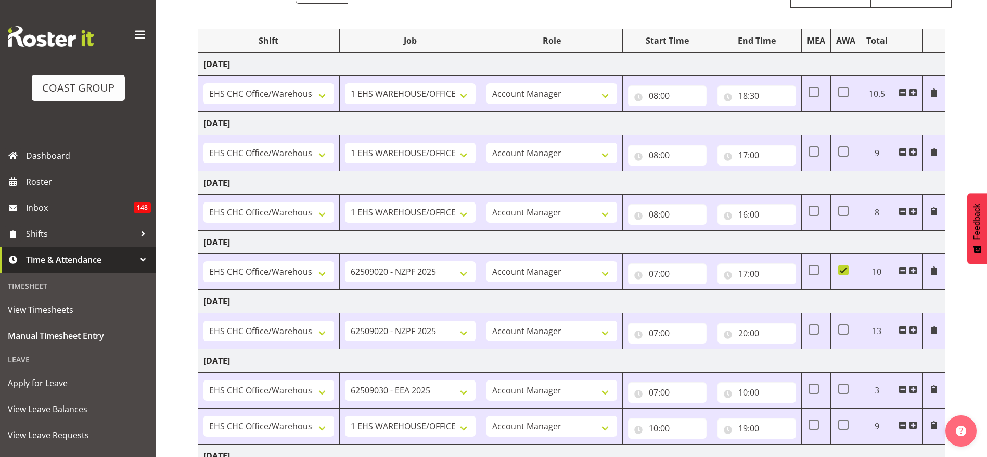
scroll to position [0, 0]
